Goal: Task Accomplishment & Management: Complete application form

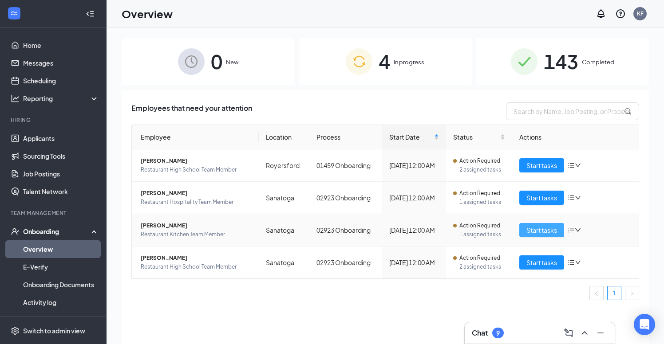
click at [541, 224] on button "Start tasks" at bounding box center [541, 230] width 45 height 14
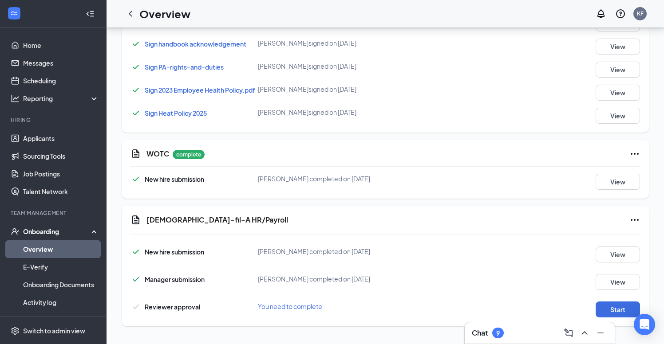
scroll to position [493, 0]
click at [612, 312] on button "Start" at bounding box center [618, 310] width 44 height 16
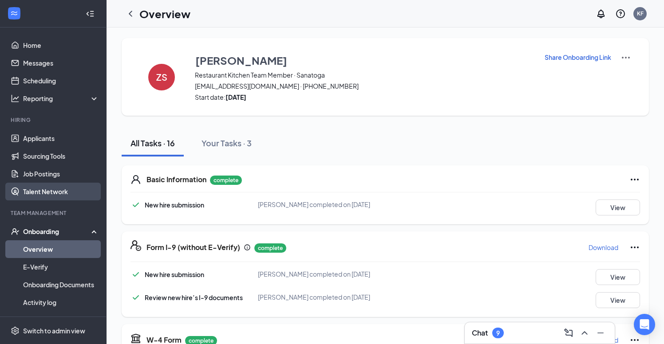
scroll to position [0, 0]
click at [133, 13] on icon "ChevronLeft" at bounding box center [130, 13] width 11 height 11
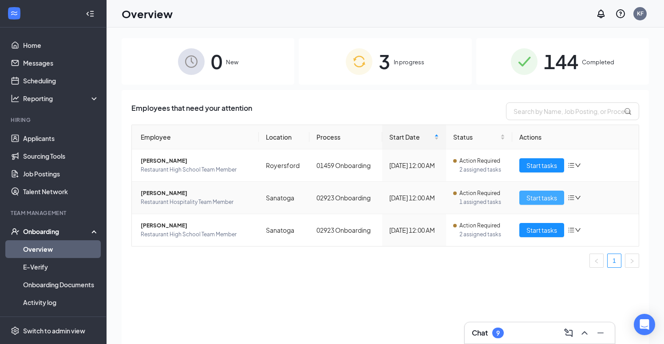
click at [545, 201] on span "Start tasks" at bounding box center [541, 198] width 31 height 10
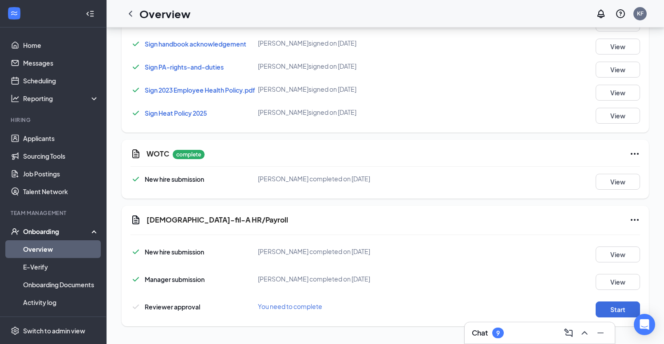
scroll to position [493, 0]
click at [612, 312] on button "Start" at bounding box center [618, 310] width 44 height 16
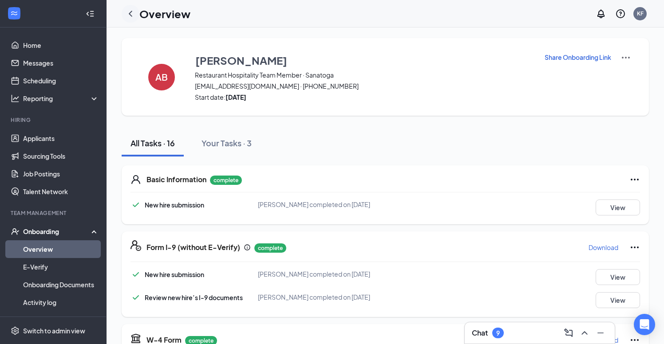
scroll to position [0, 0]
click at [133, 16] on icon "ChevronLeft" at bounding box center [130, 13] width 11 height 11
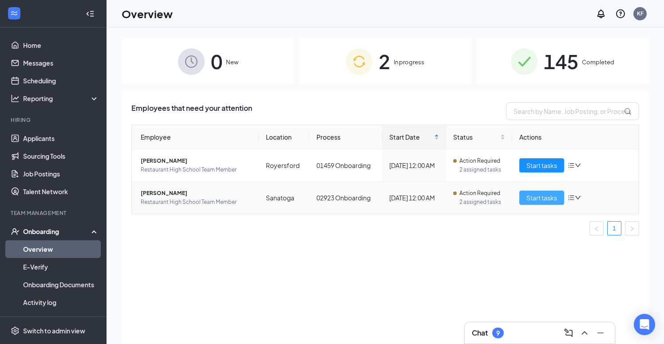
click at [535, 197] on span "Start tasks" at bounding box center [541, 198] width 31 height 10
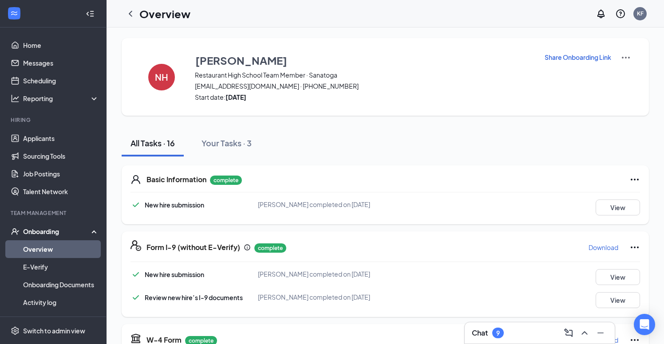
click at [158, 20] on h1 "Overview" at bounding box center [164, 13] width 51 height 15
click at [133, 16] on icon "ChevronLeft" at bounding box center [130, 13] width 11 height 11
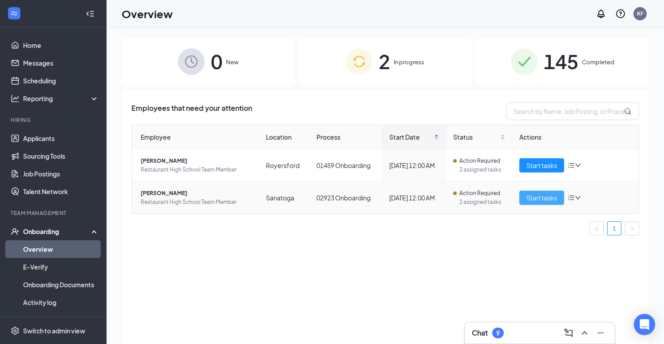
click at [534, 202] on span "Start tasks" at bounding box center [541, 198] width 31 height 10
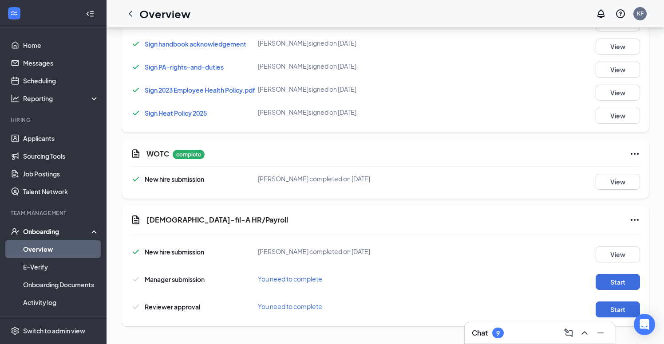
scroll to position [493, 0]
click at [624, 312] on button "Start" at bounding box center [618, 310] width 44 height 16
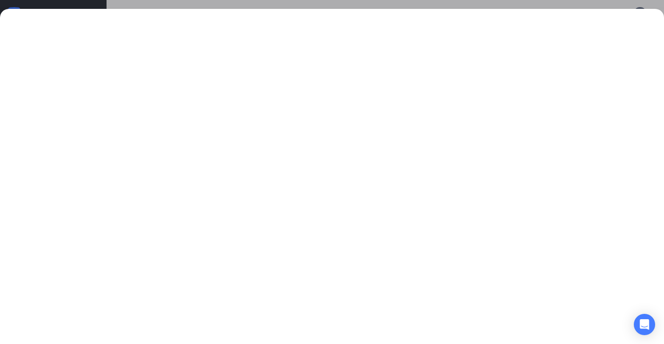
click at [584, 5] on div at bounding box center [332, 172] width 664 height 344
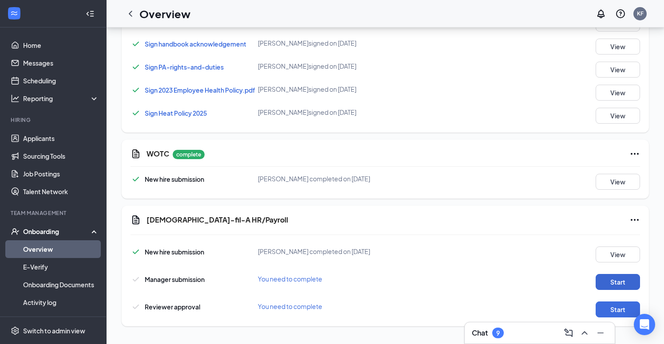
click at [628, 287] on button "Start" at bounding box center [618, 282] width 44 height 16
click at [622, 313] on button "Start" at bounding box center [618, 310] width 44 height 16
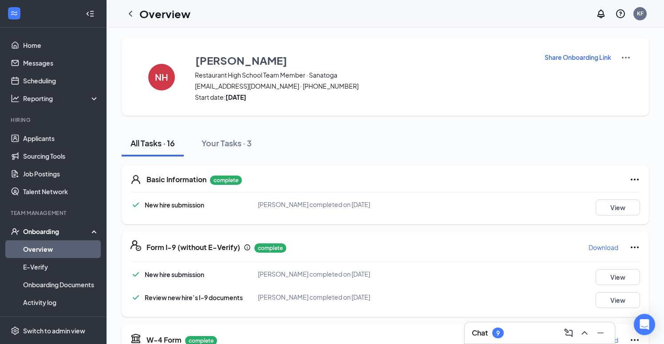
scroll to position [0, 0]
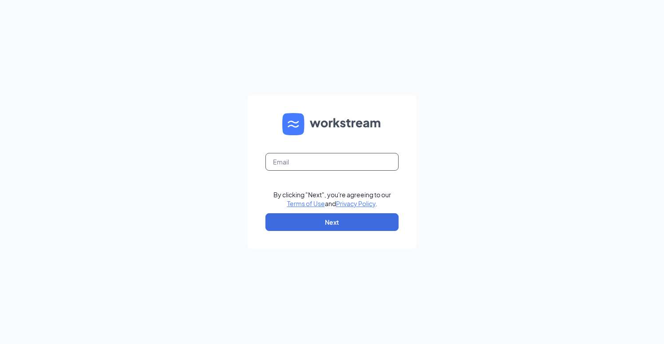
click at [296, 166] on input "text" at bounding box center [331, 162] width 133 height 18
type input "karis"
type input "[EMAIL_ADDRESS][DOMAIN_NAME]"
click at [315, 225] on button "Next" at bounding box center [331, 223] width 133 height 18
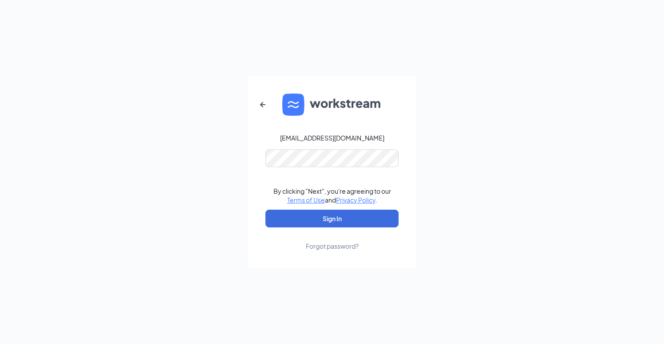
click at [332, 219] on button "Sign In" at bounding box center [331, 219] width 133 height 18
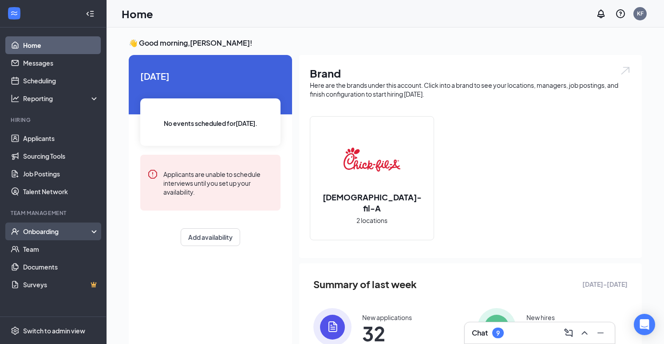
click at [44, 229] on div "Onboarding" at bounding box center [57, 231] width 68 height 9
click at [41, 237] on div "Onboarding" at bounding box center [53, 232] width 107 height 18
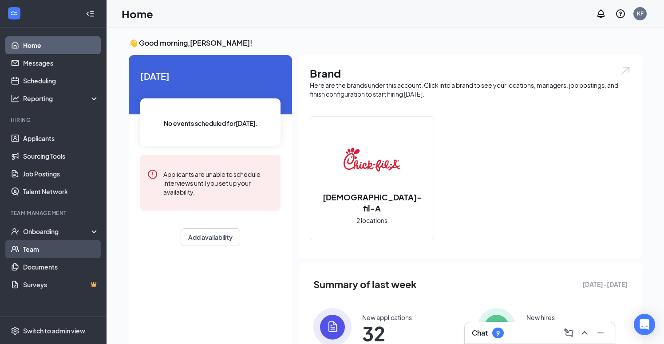
click at [33, 253] on link "Team" at bounding box center [61, 250] width 76 height 18
